Goal: Subscribe to service/newsletter

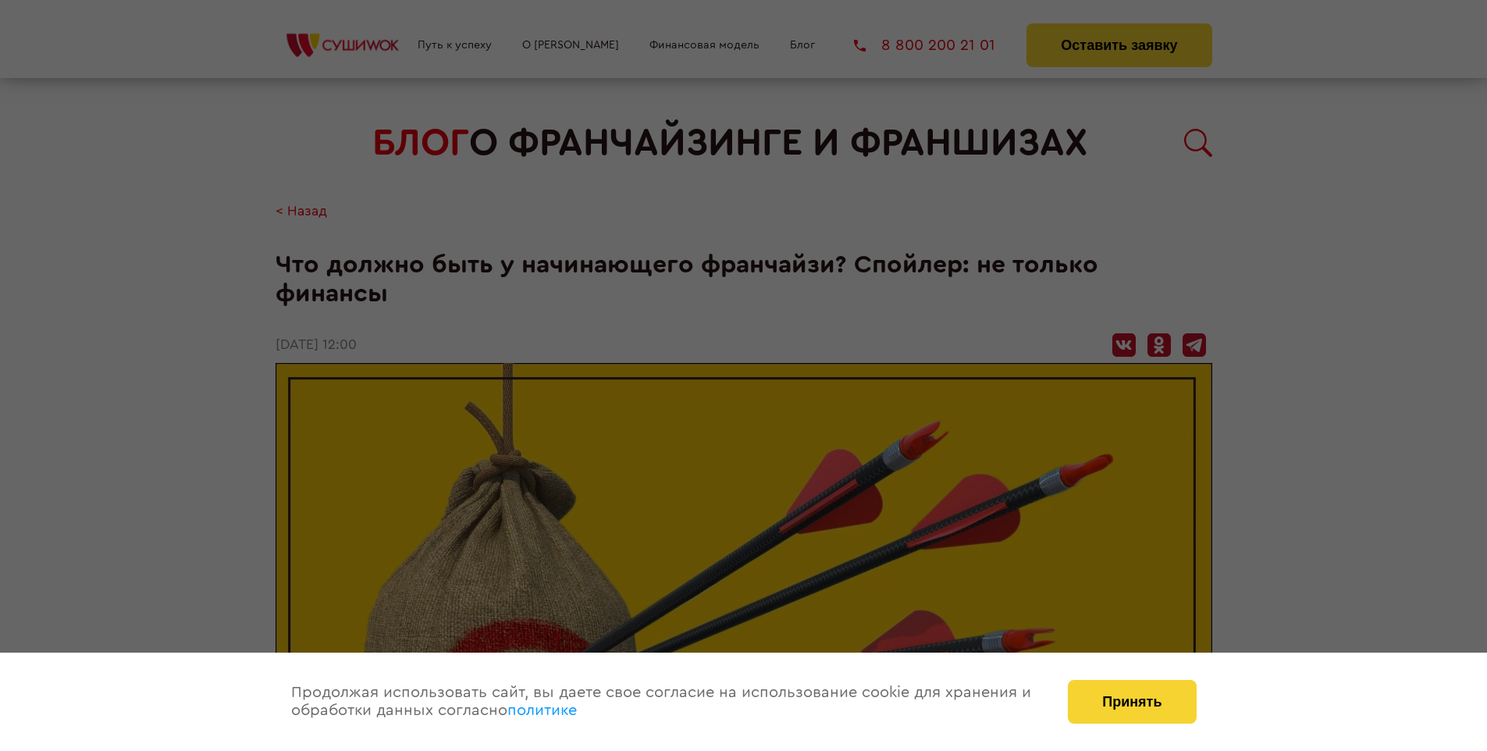
scroll to position [1288, 0]
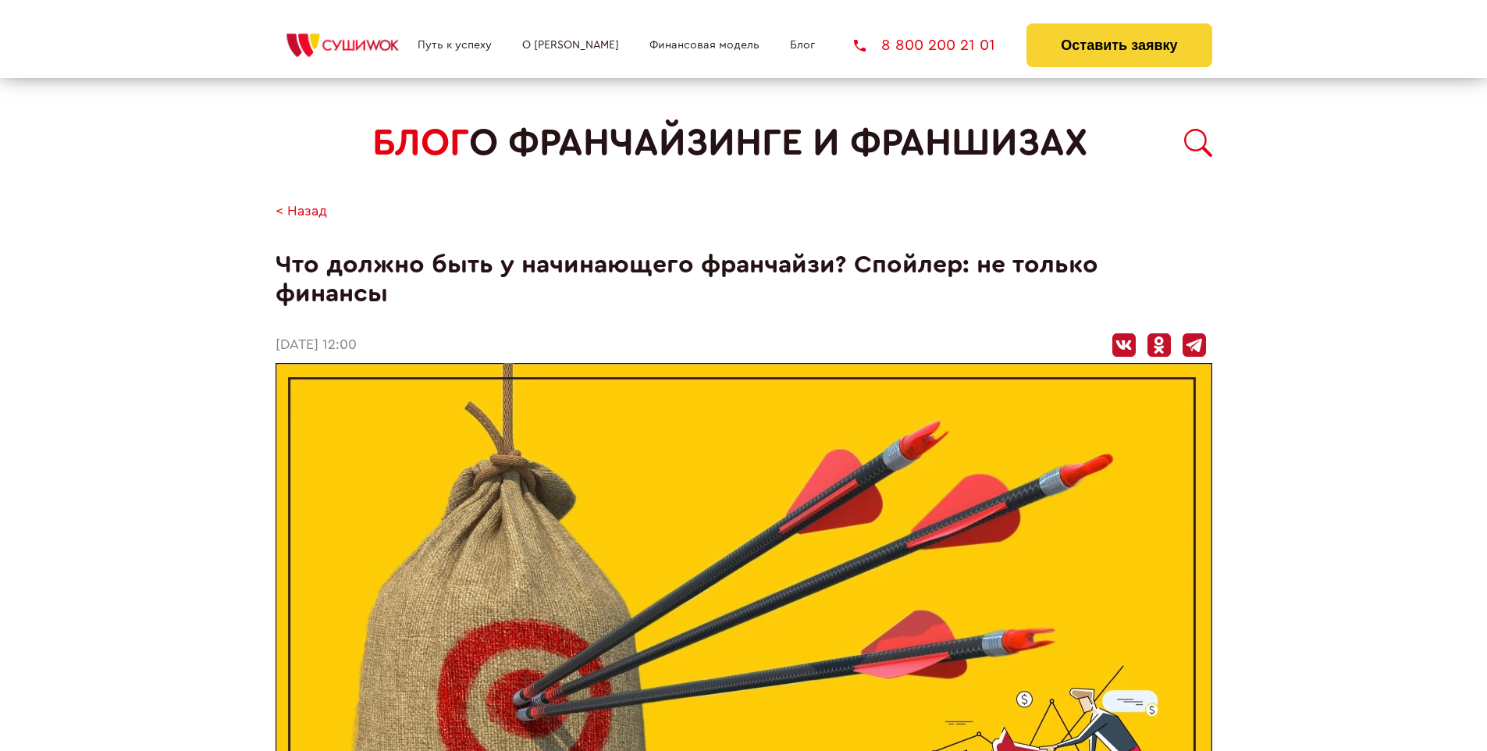
scroll to position [1288, 0]
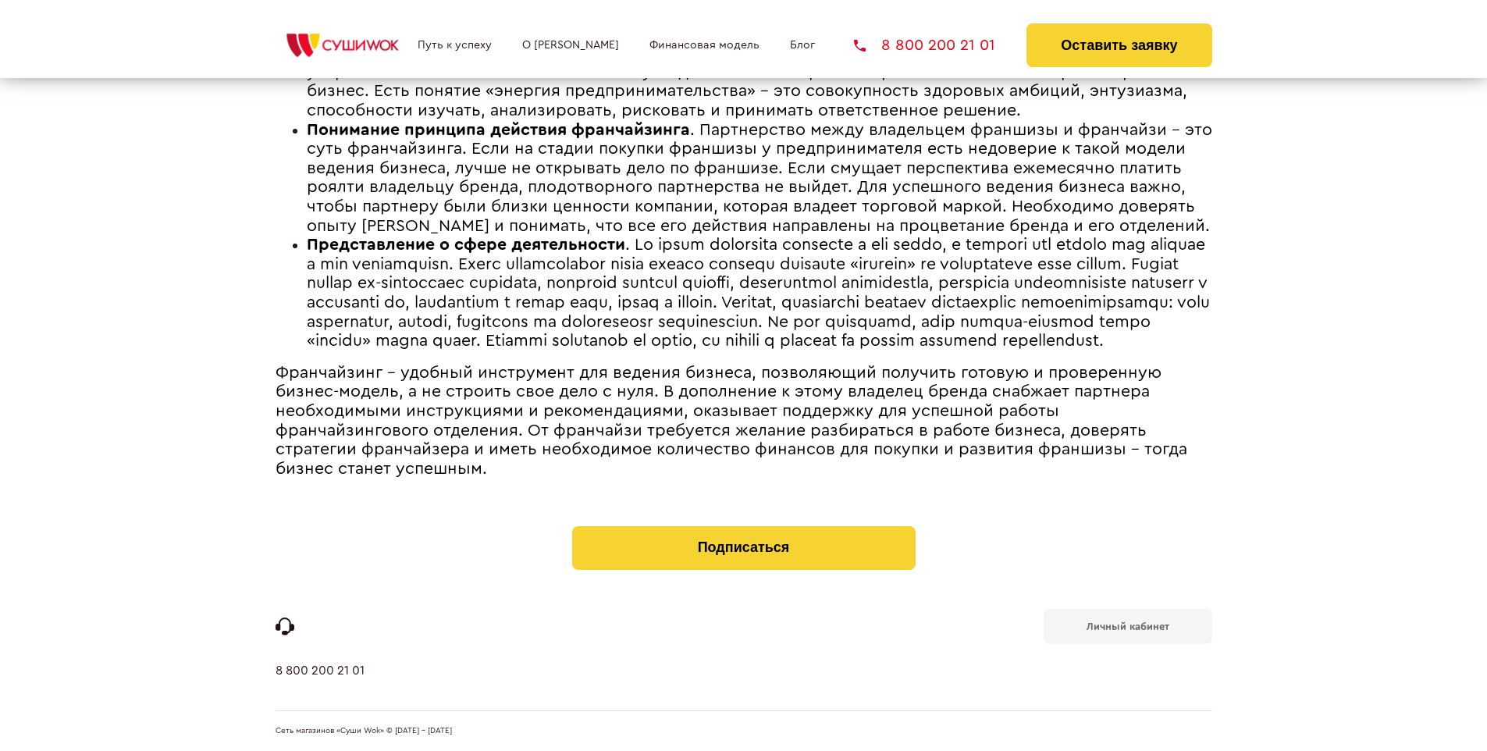
click at [1127, 625] on b "Личный кабинет" at bounding box center [1128, 626] width 83 height 10
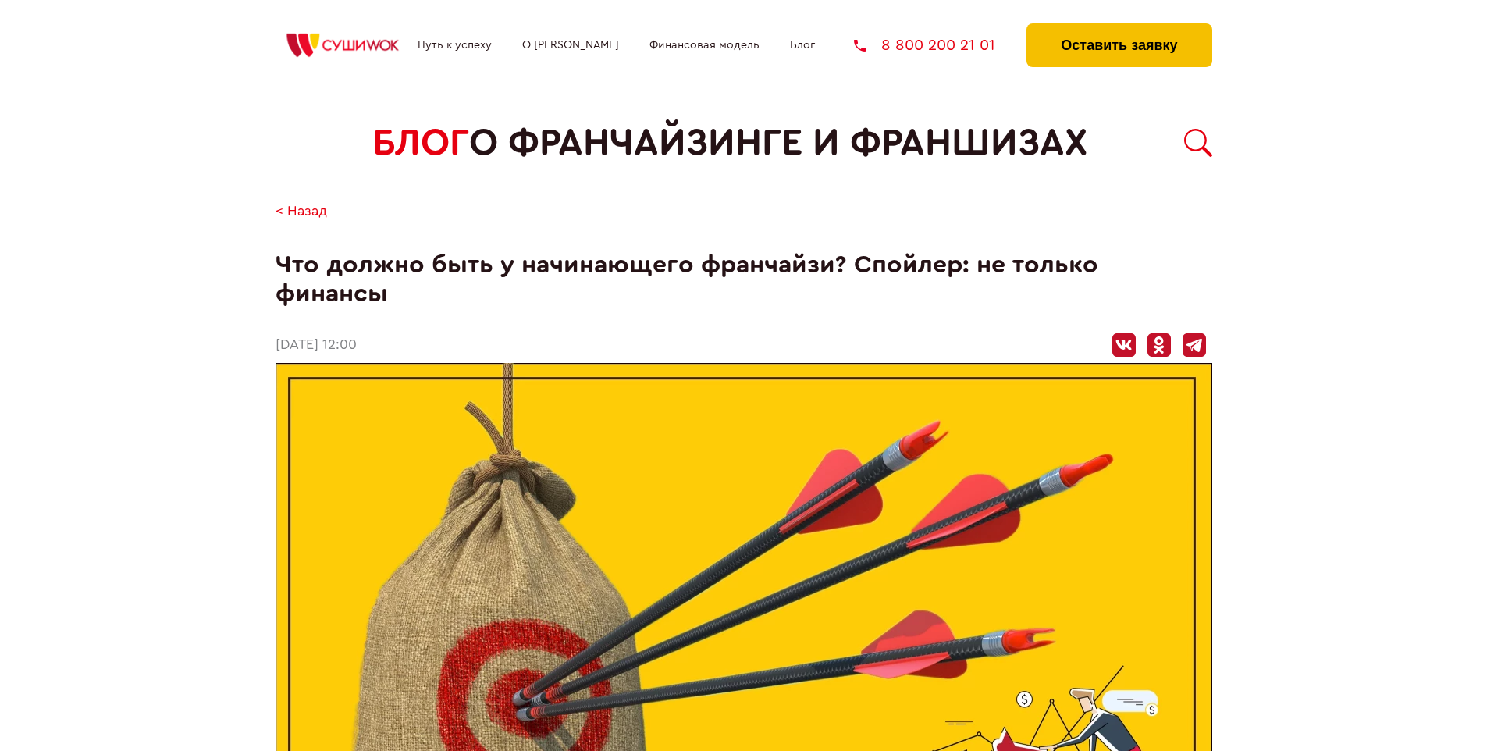
click at [1119, 27] on button "Оставить заявку" at bounding box center [1119, 45] width 185 height 44
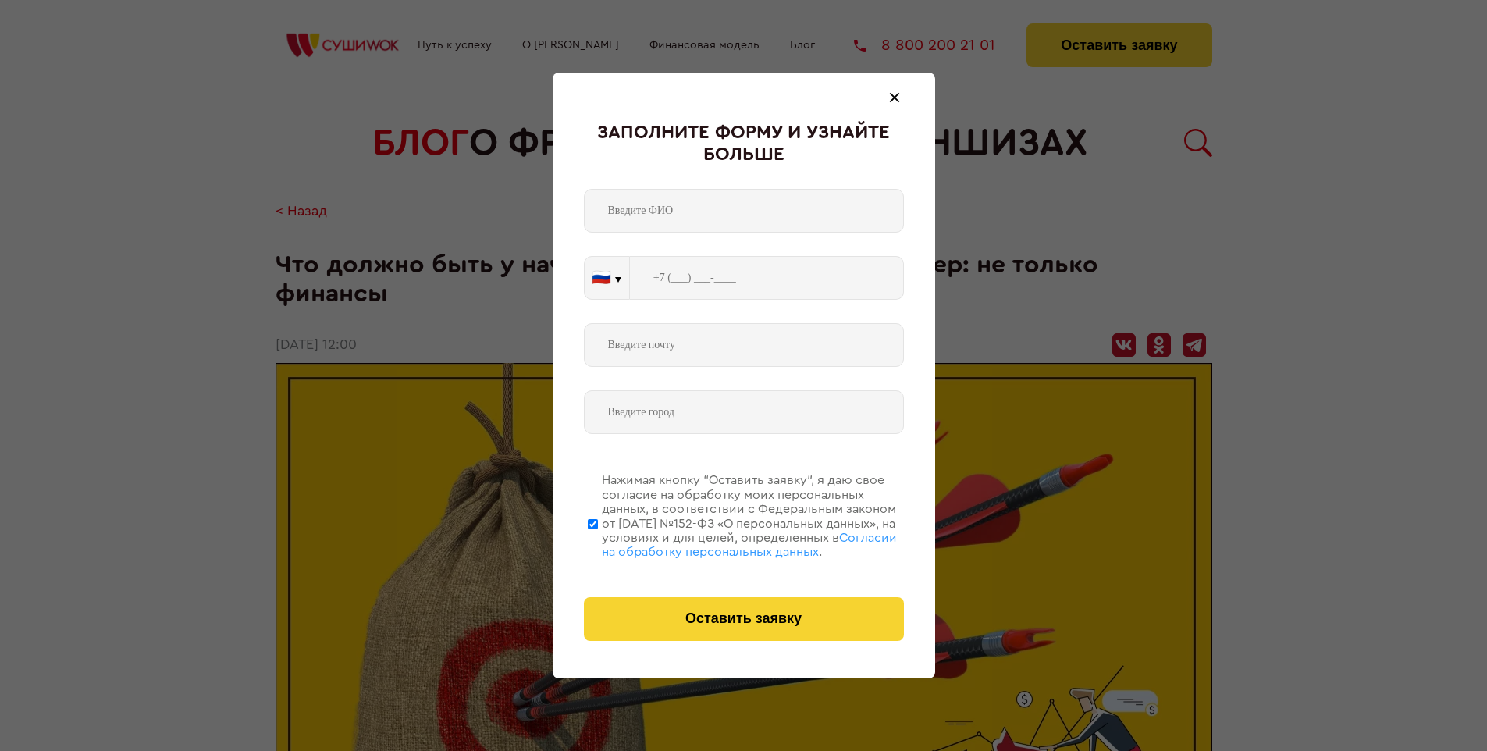
click at [724, 543] on span "Согласии на обработку персональных данных" at bounding box center [749, 545] width 295 height 27
click at [598, 543] on input "Нажимая кнопку “Оставить заявку”, я даю свое согласие на обработку моих персона…" at bounding box center [593, 523] width 10 height 125
checkbox input "false"
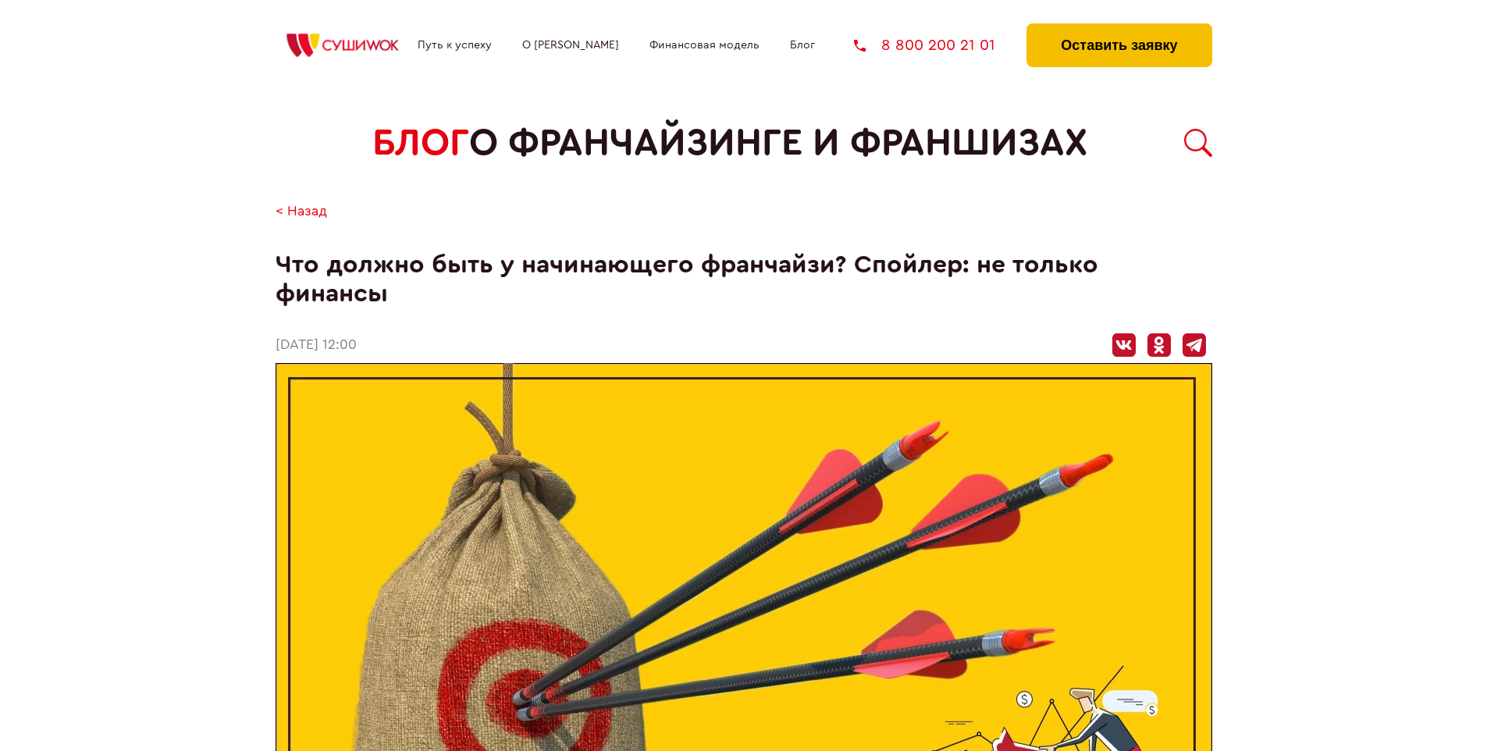
click at [1119, 27] on button "Оставить заявку" at bounding box center [1119, 45] width 185 height 44
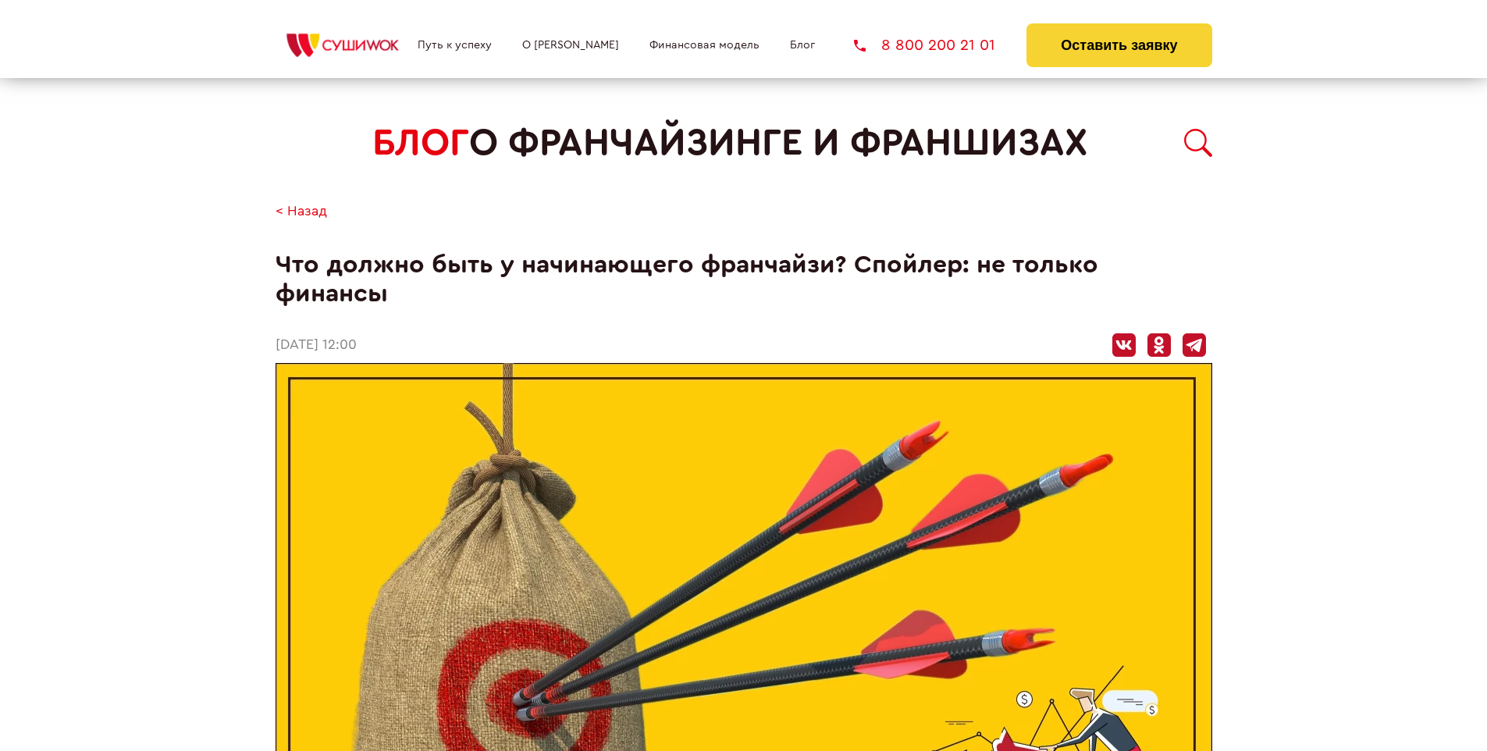
scroll to position [1288, 0]
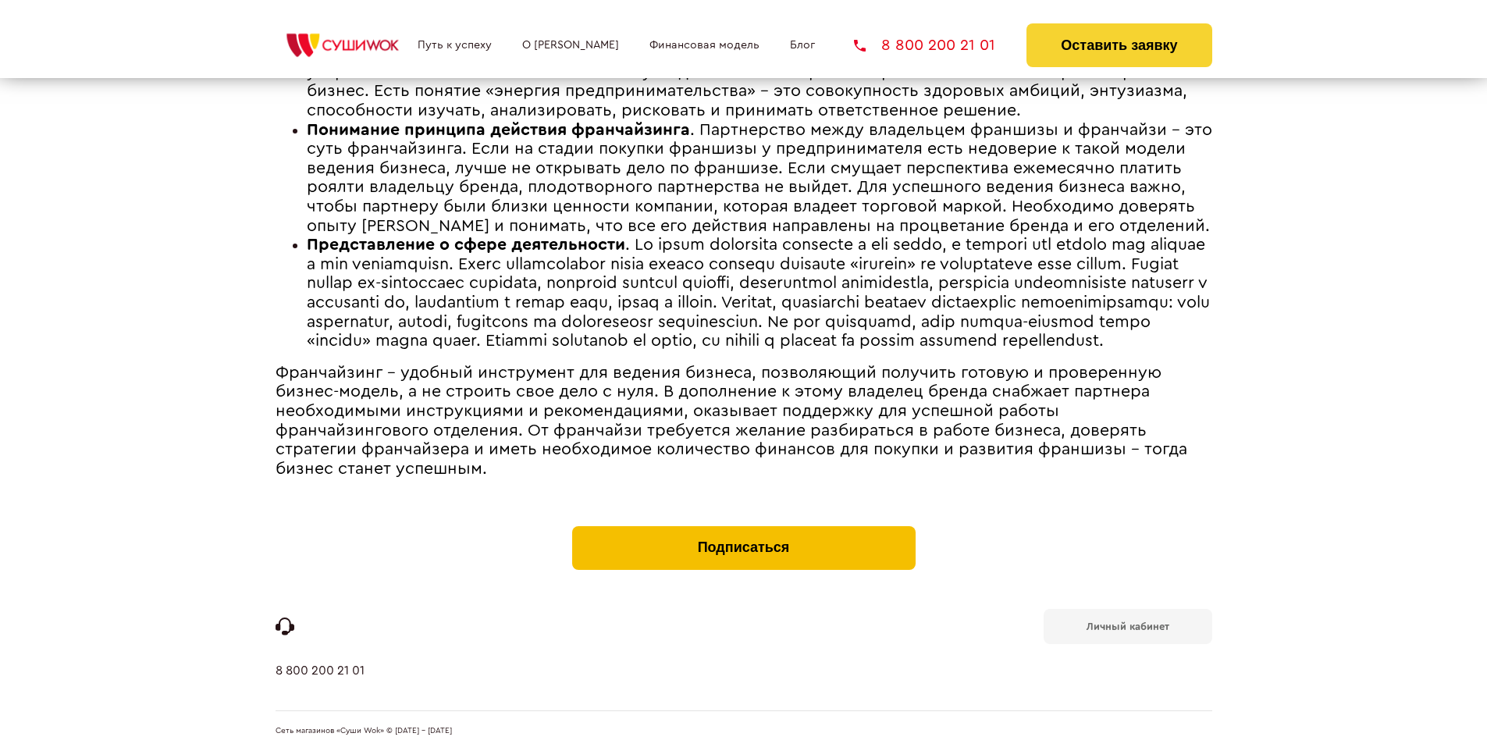
click at [743, 529] on button "Подписаться" at bounding box center [743, 548] width 343 height 44
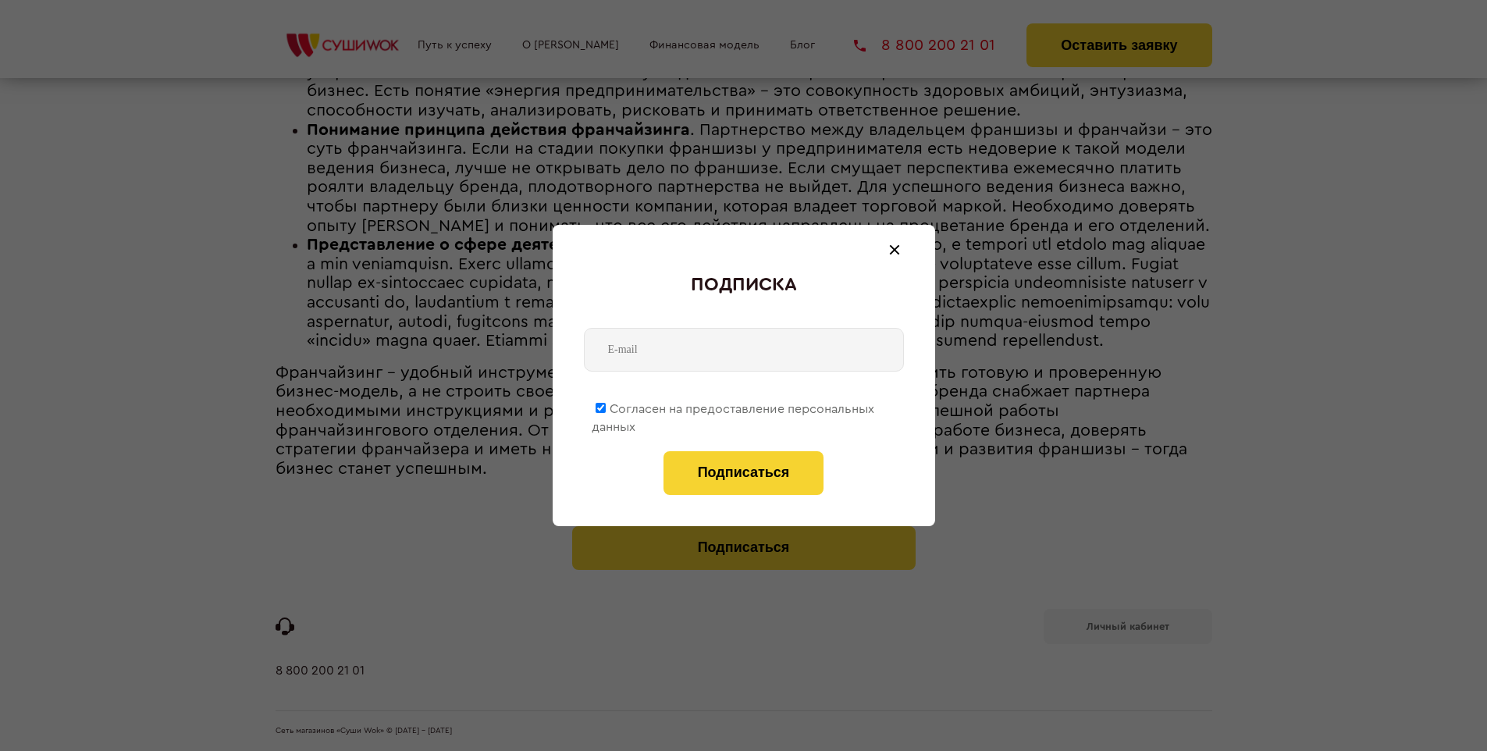
click at [734, 406] on span "Согласен на предоставление персональных данных" at bounding box center [733, 418] width 283 height 30
click at [606, 406] on input "Согласен на предоставление персональных данных" at bounding box center [601, 408] width 10 height 10
checkbox input "false"
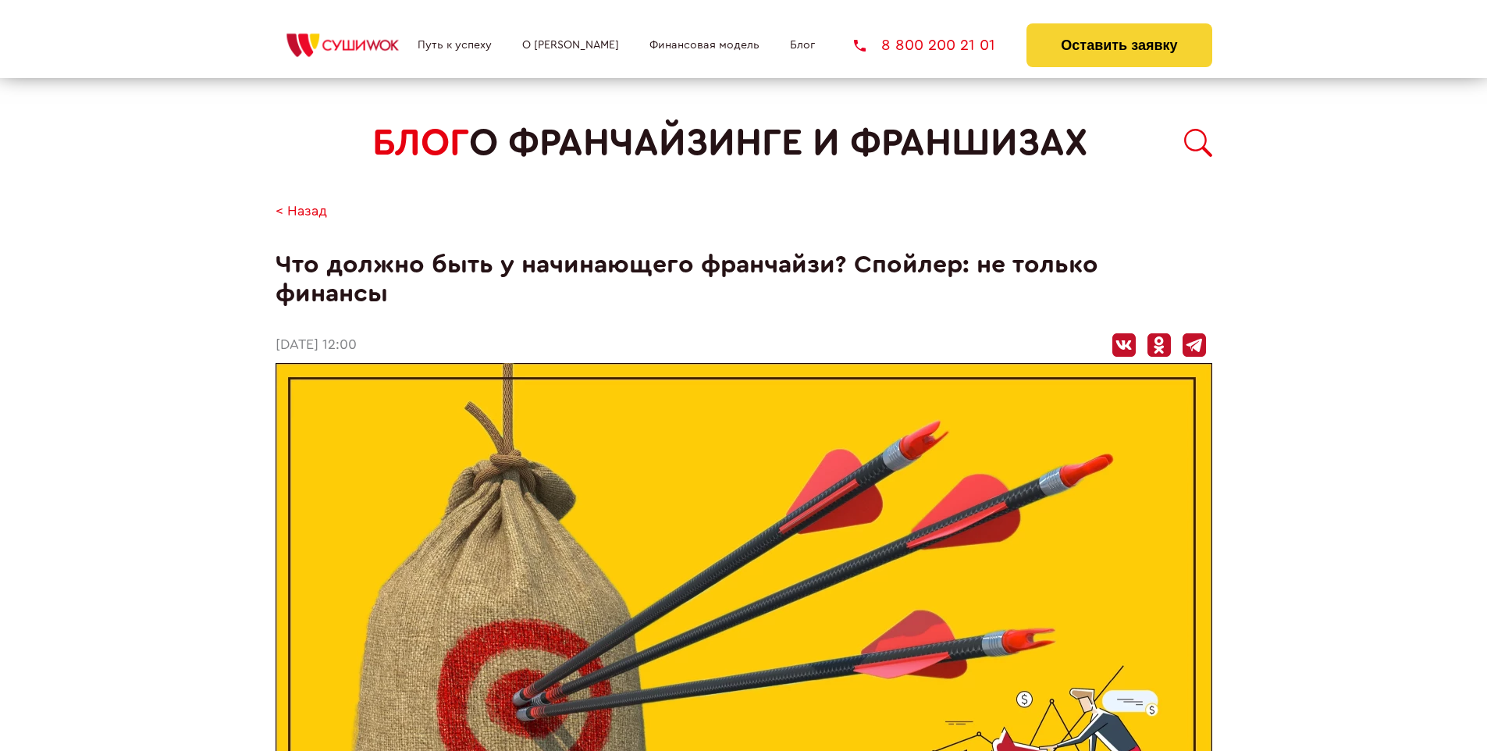
scroll to position [1288, 0]
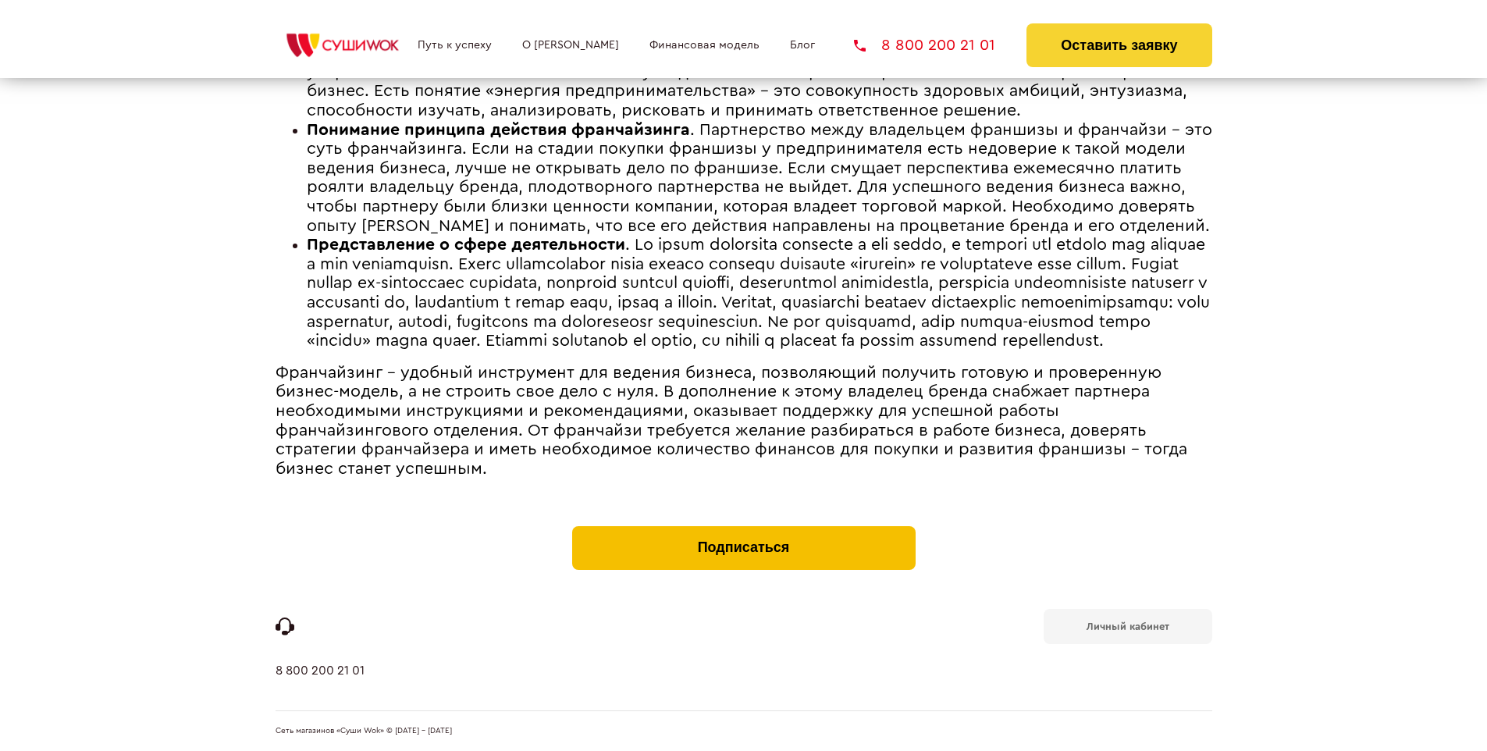
click at [743, 529] on button "Подписаться" at bounding box center [743, 548] width 343 height 44
